Goal: Find specific page/section: Find specific page/section

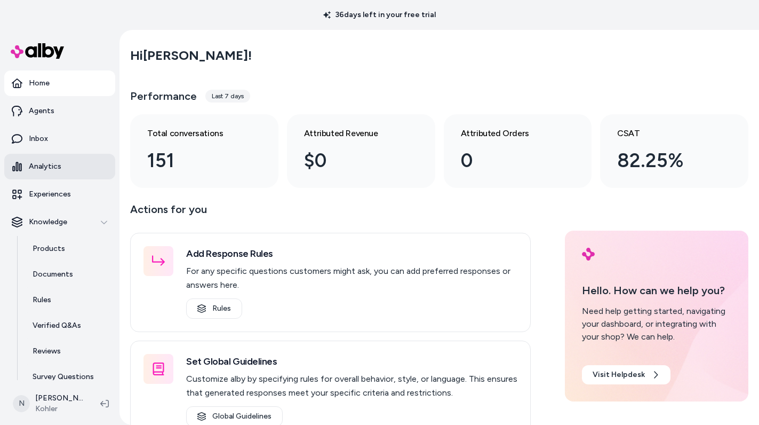
click at [64, 171] on link "Analytics" at bounding box center [59, 167] width 111 height 26
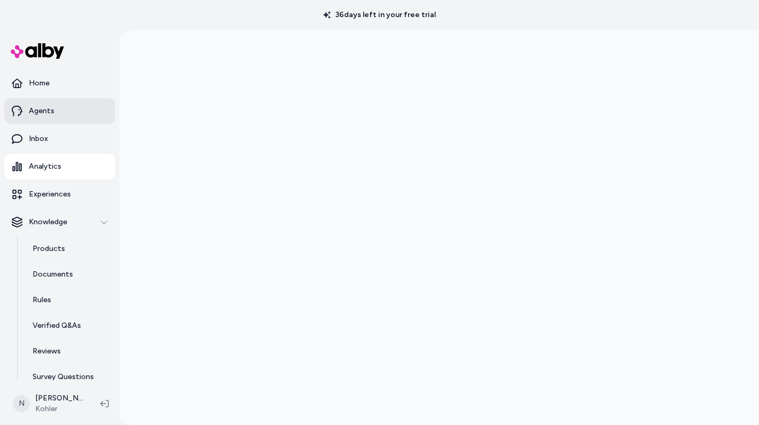
click at [55, 109] on link "Agents" at bounding box center [59, 111] width 111 height 26
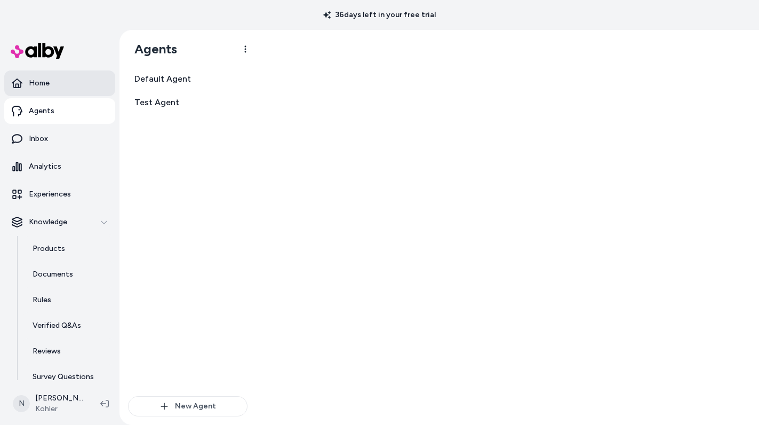
click at [55, 85] on link "Home" at bounding box center [59, 83] width 111 height 26
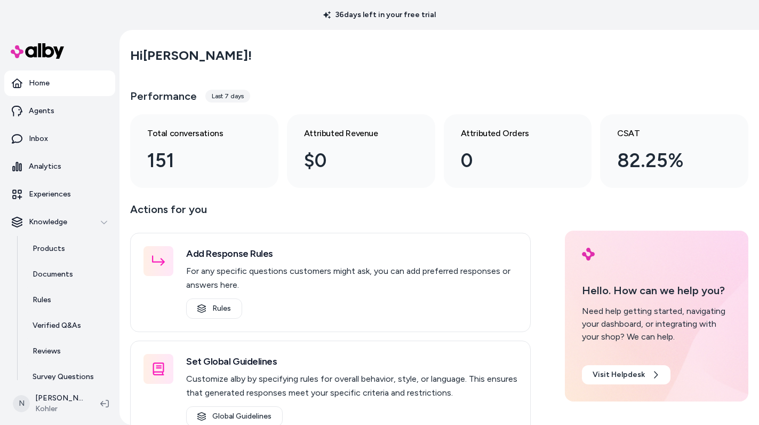
click at [217, 95] on div "Last 7 days" at bounding box center [227, 96] width 45 height 13
click at [236, 96] on div "Last 7 days" at bounding box center [227, 96] width 45 height 13
click at [231, 102] on div "Last 7 days" at bounding box center [227, 96] width 45 height 13
